Goal: Transaction & Acquisition: Purchase product/service

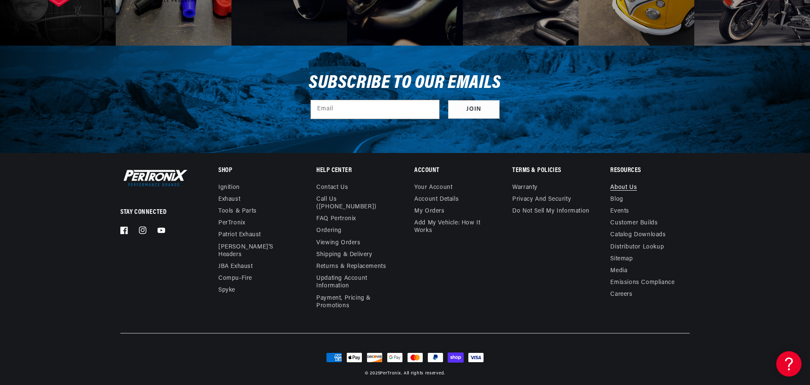
click at [623, 188] on link "About Us" at bounding box center [623, 189] width 27 height 10
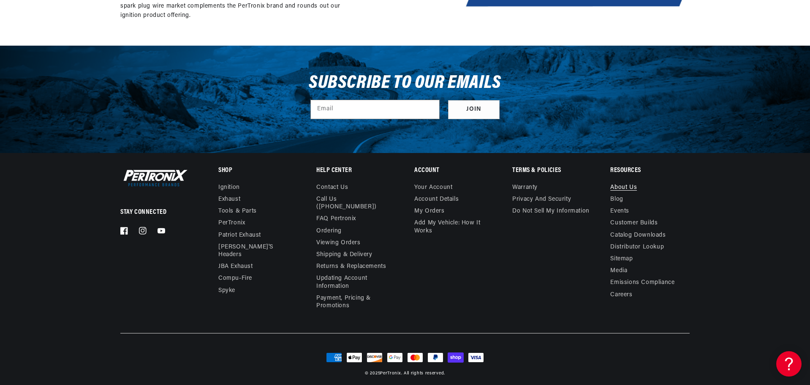
scroll to position [0, 316]
click at [229, 187] on link "Ignition" at bounding box center [229, 189] width 22 height 10
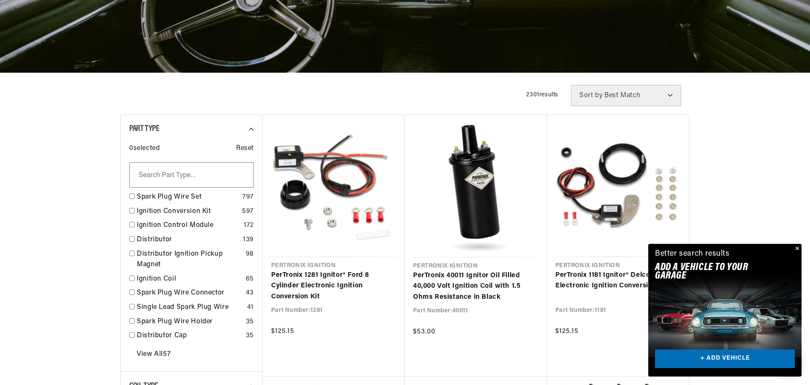
scroll to position [0, 316]
click at [796, 248] on button "Close" at bounding box center [797, 249] width 10 height 10
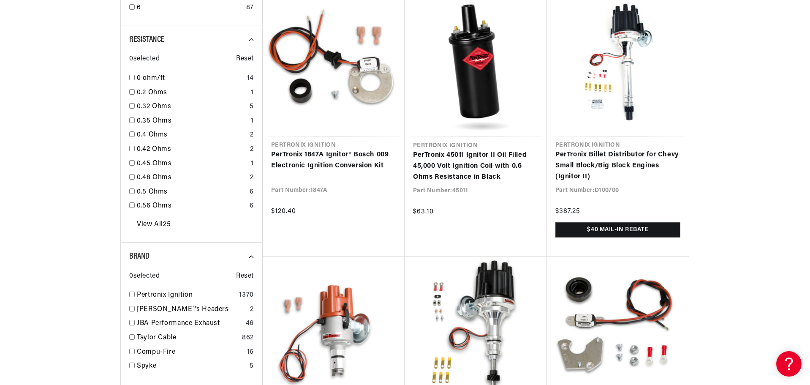
scroll to position [915, 0]
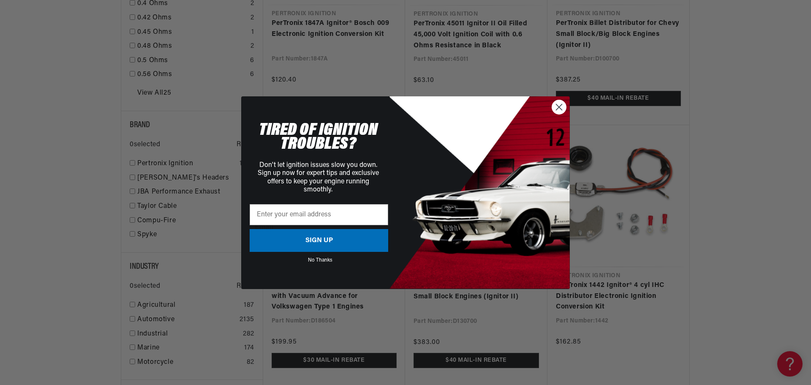
click at [560, 105] on circle "Close dialog" at bounding box center [559, 107] width 14 height 14
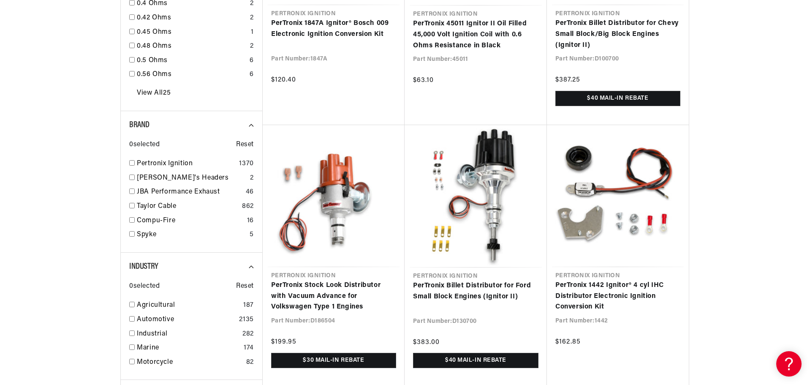
scroll to position [0, 316]
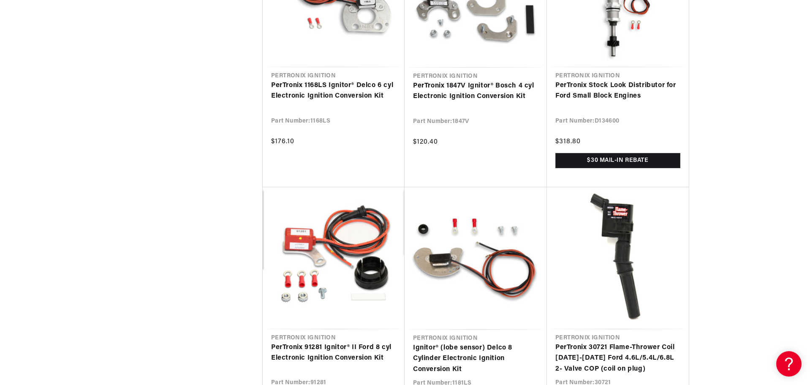
scroll to position [0, 316]
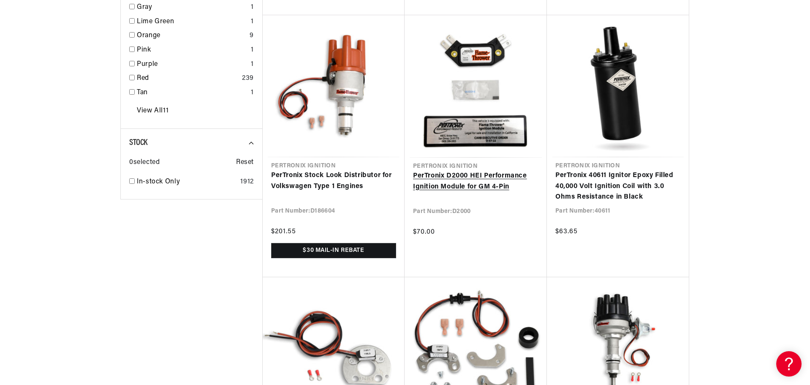
click at [469, 171] on link "PerTronix D2000 HEI Performance Ignition Module for GM 4-Pin" at bounding box center [475, 182] width 125 height 22
